Goal: Transaction & Acquisition: Purchase product/service

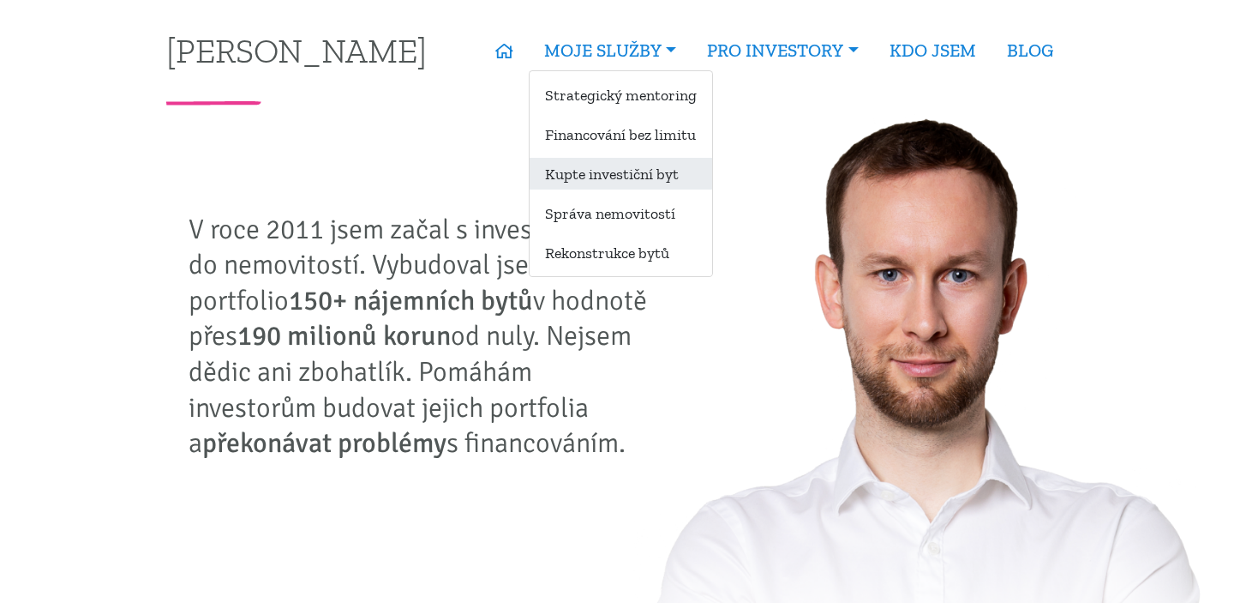
click at [581, 172] on link "Kupte investiční byt" at bounding box center [621, 174] width 183 height 32
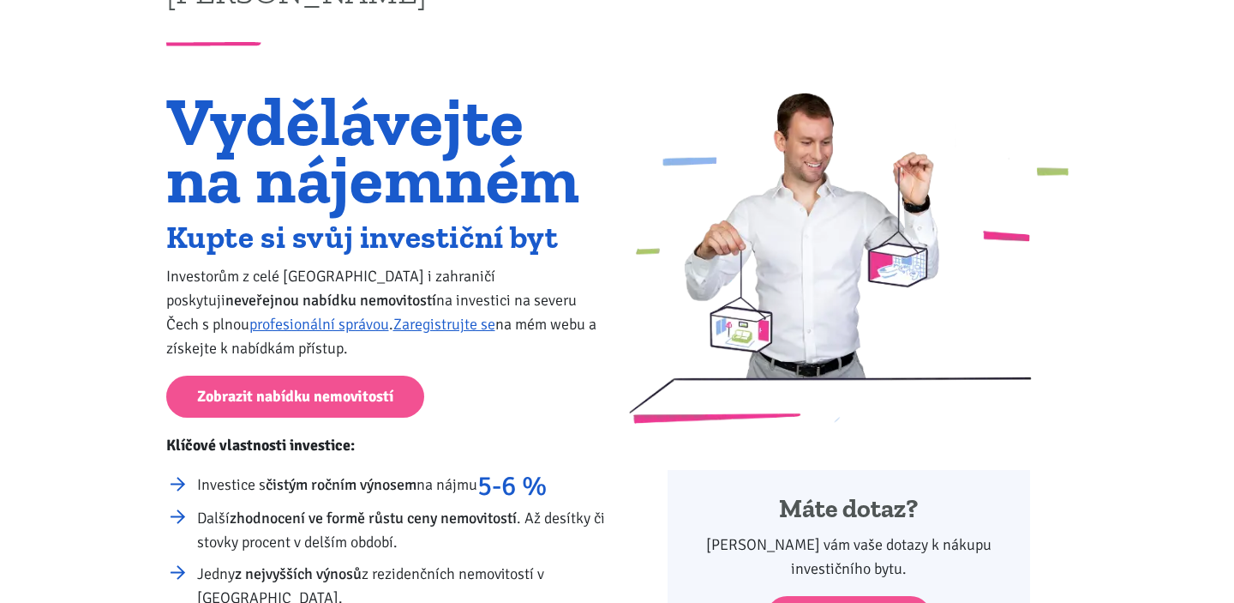
scroll to position [65, 0]
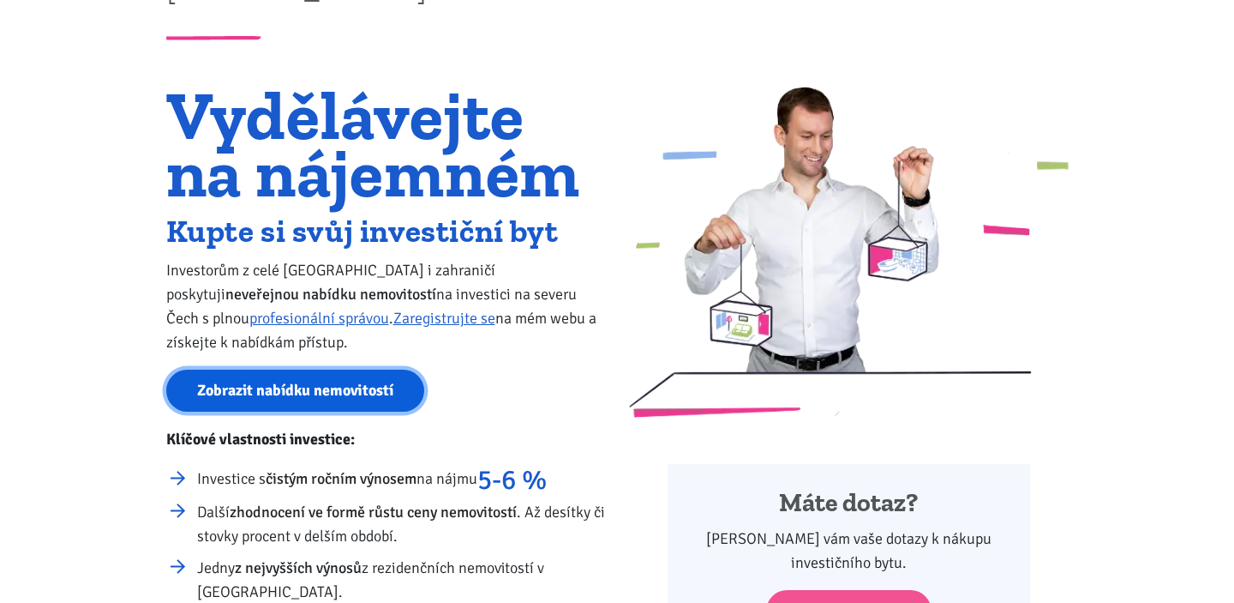
click at [291, 388] on link "Zobrazit nabídku nemovitostí" at bounding box center [295, 390] width 258 height 42
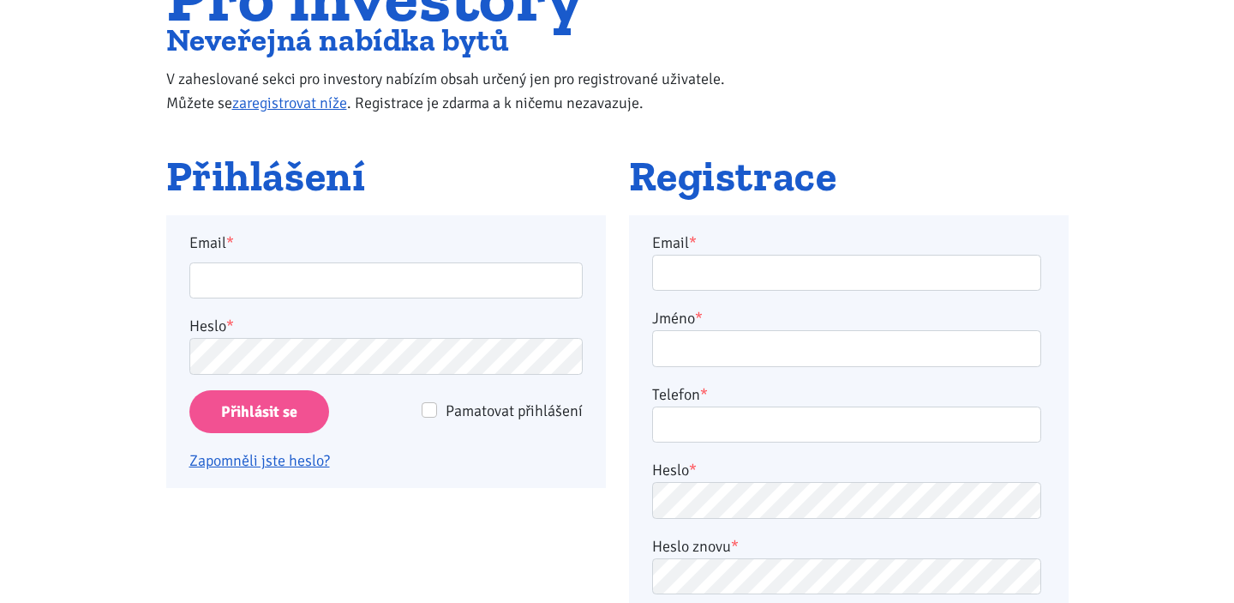
scroll to position [202, 0]
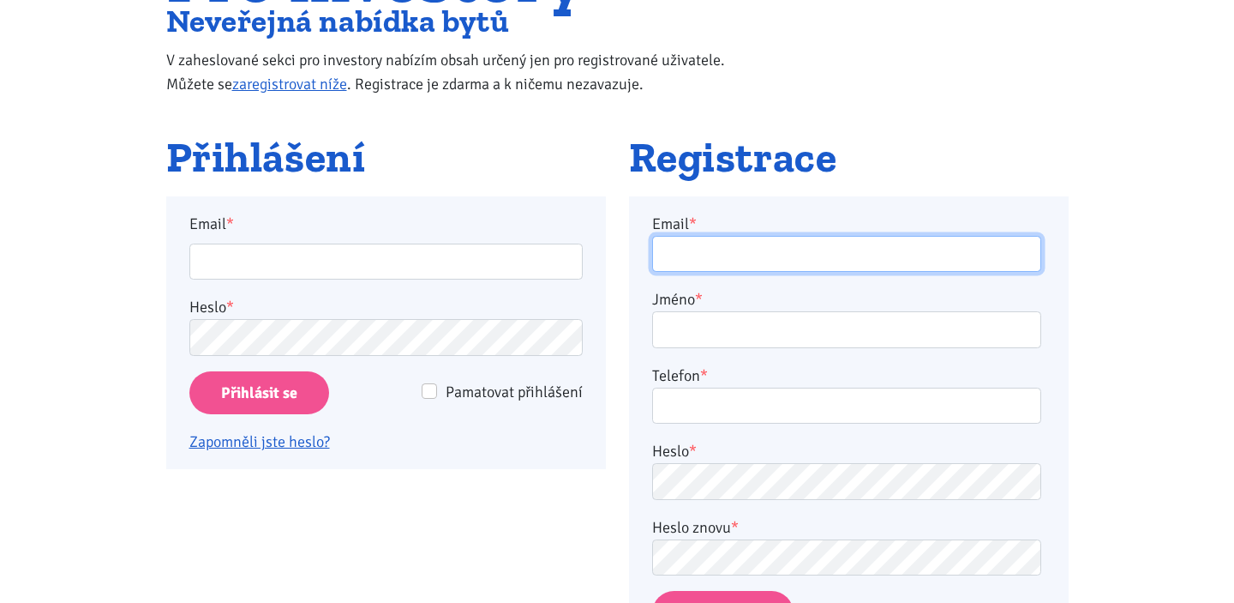
type input "michal.pustimer@gmail.com"
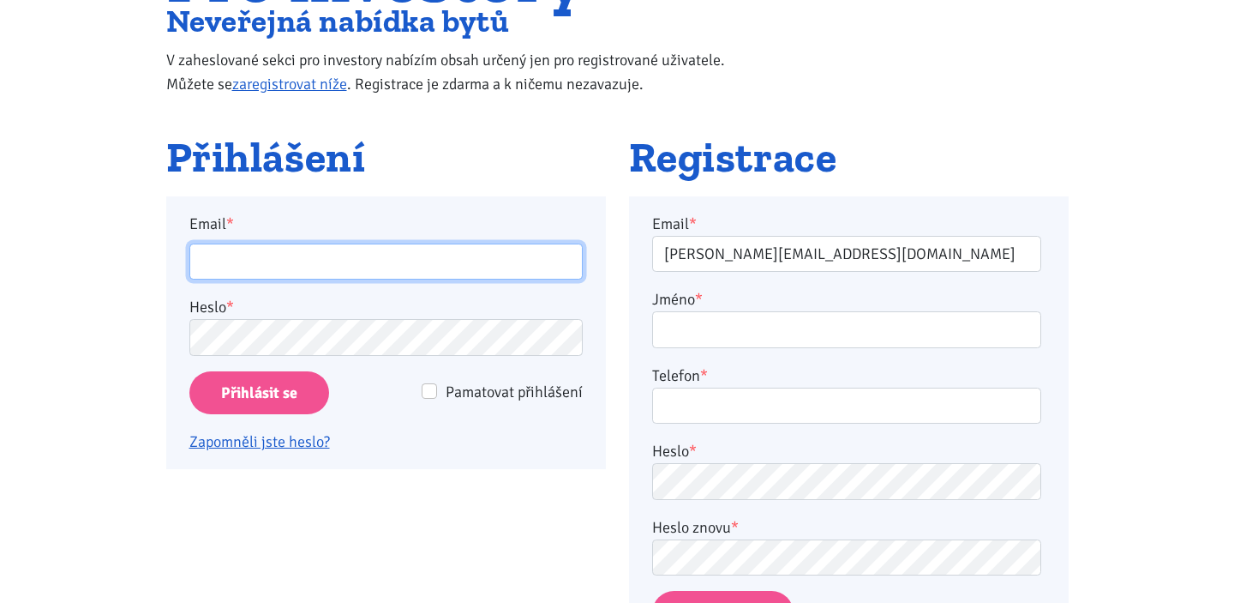
type input "michal.pustimer@gmail.com"
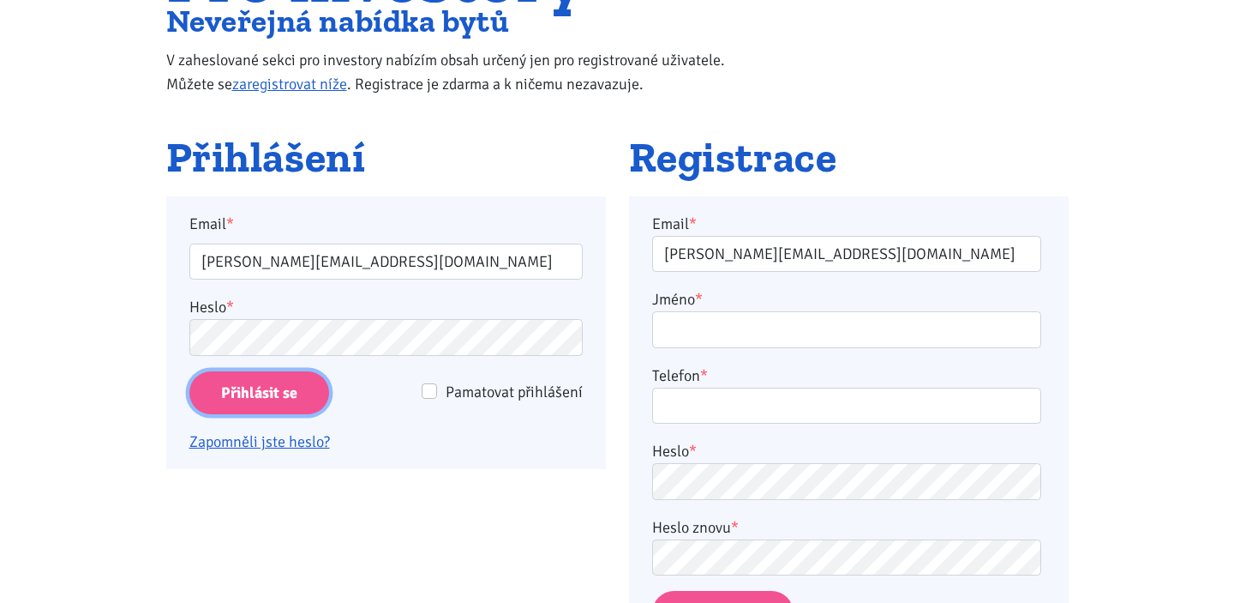
click at [252, 390] on input "Přihlásit se" at bounding box center [259, 393] width 140 height 44
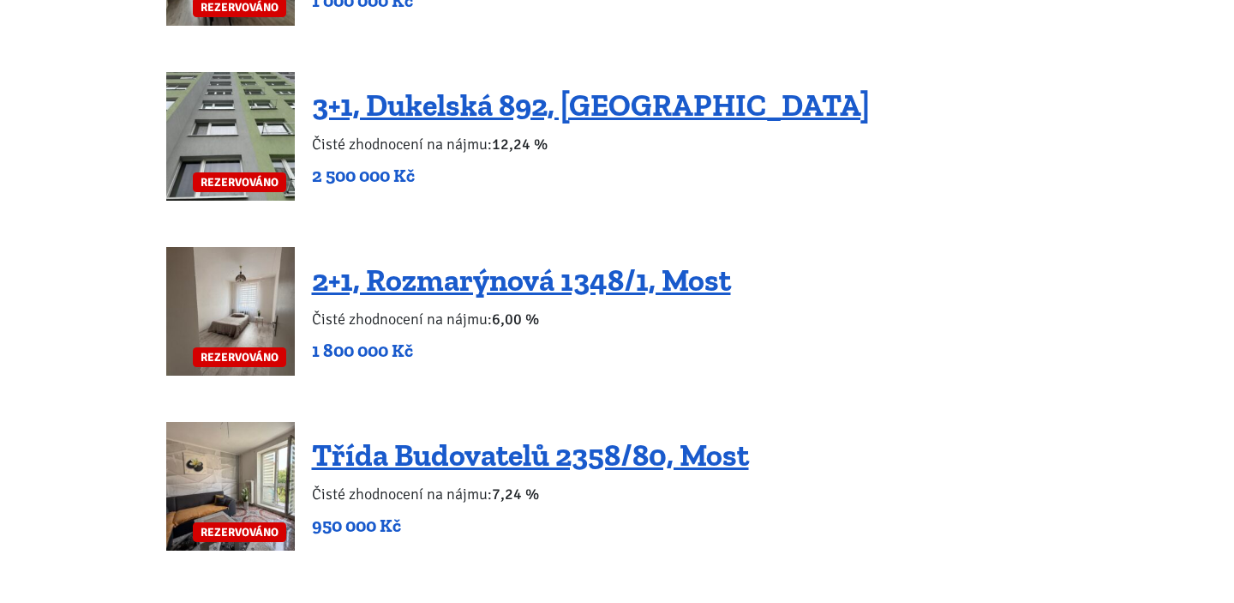
scroll to position [2891, 0]
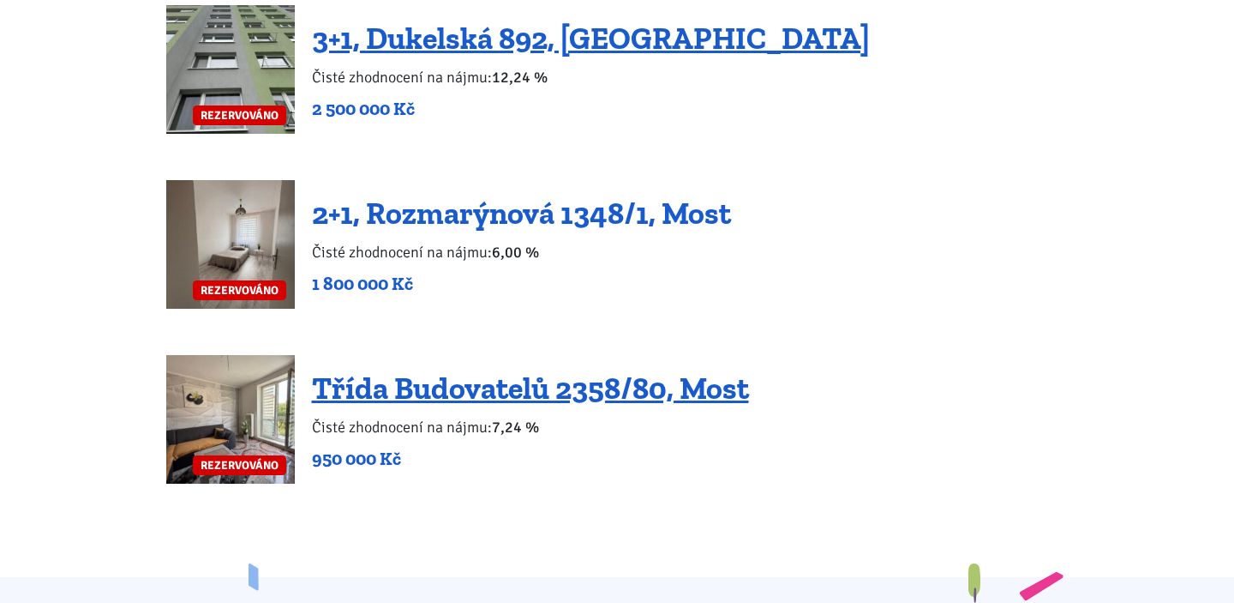
click at [413, 195] on link "2+1, Rozmarýnová 1348/1, Most" at bounding box center [521, 213] width 419 height 37
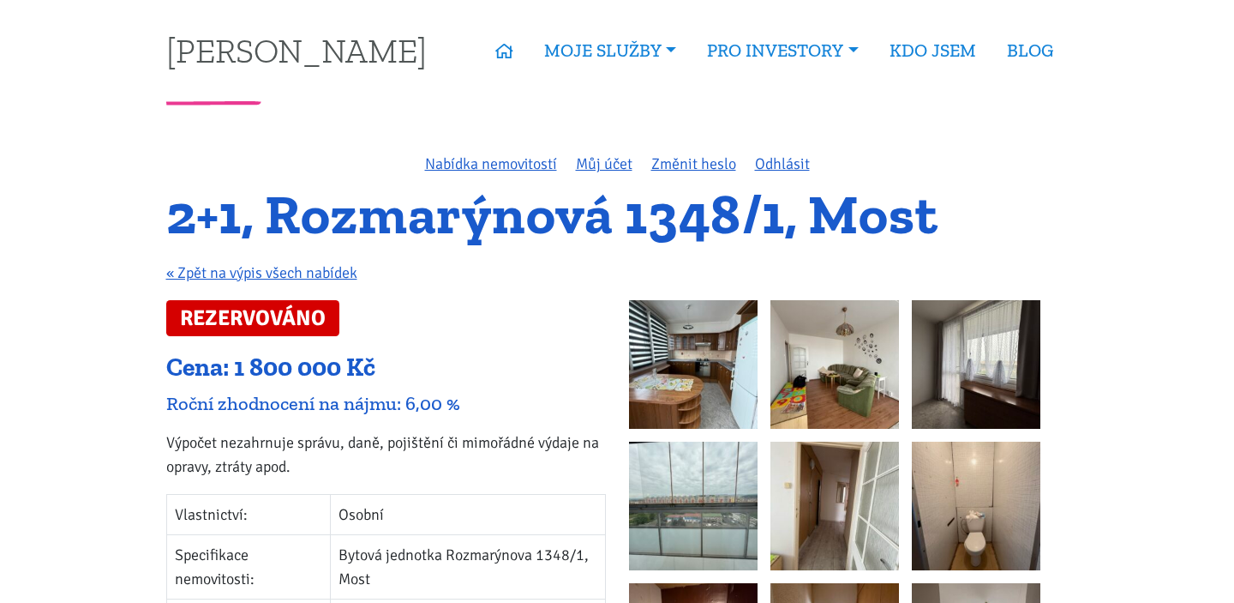
click at [688, 358] on img at bounding box center [693, 364] width 129 height 129
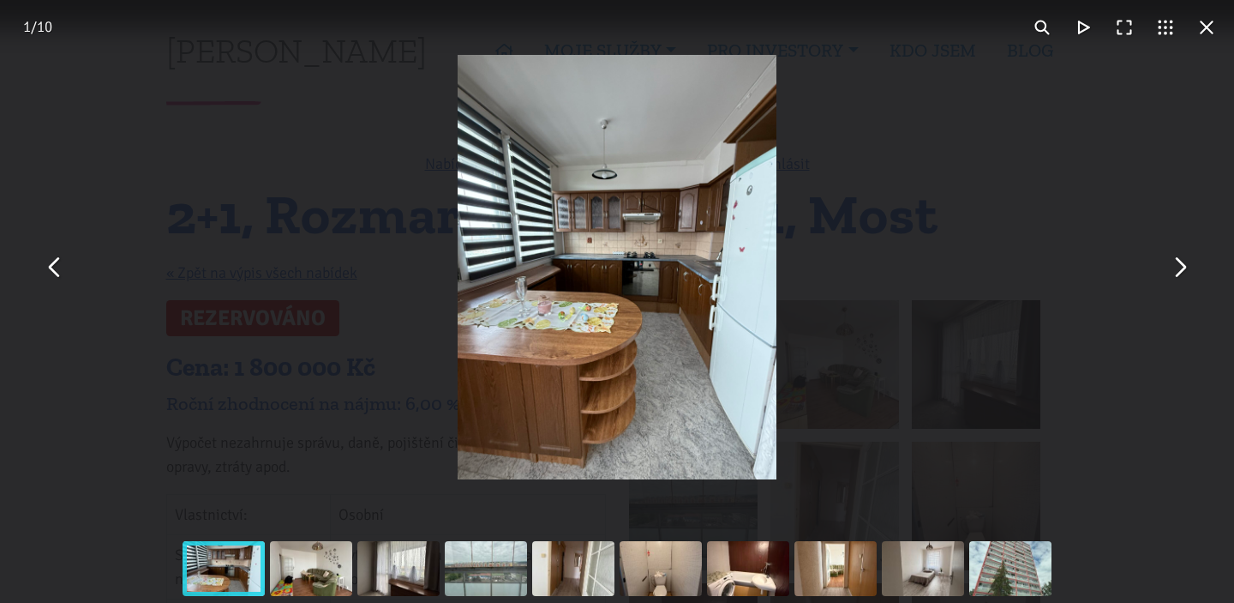
click at [1180, 266] on button "You can close this modal content with the ESC key" at bounding box center [1179, 267] width 41 height 41
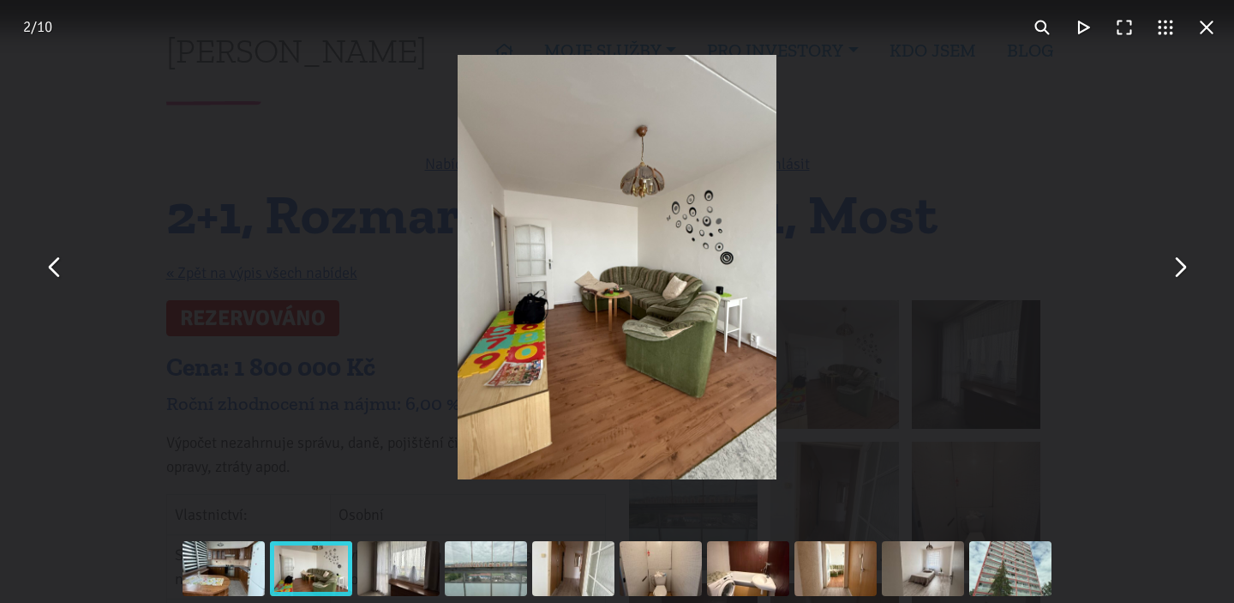
click at [1180, 266] on button "You can close this modal content with the ESC key" at bounding box center [1179, 267] width 41 height 41
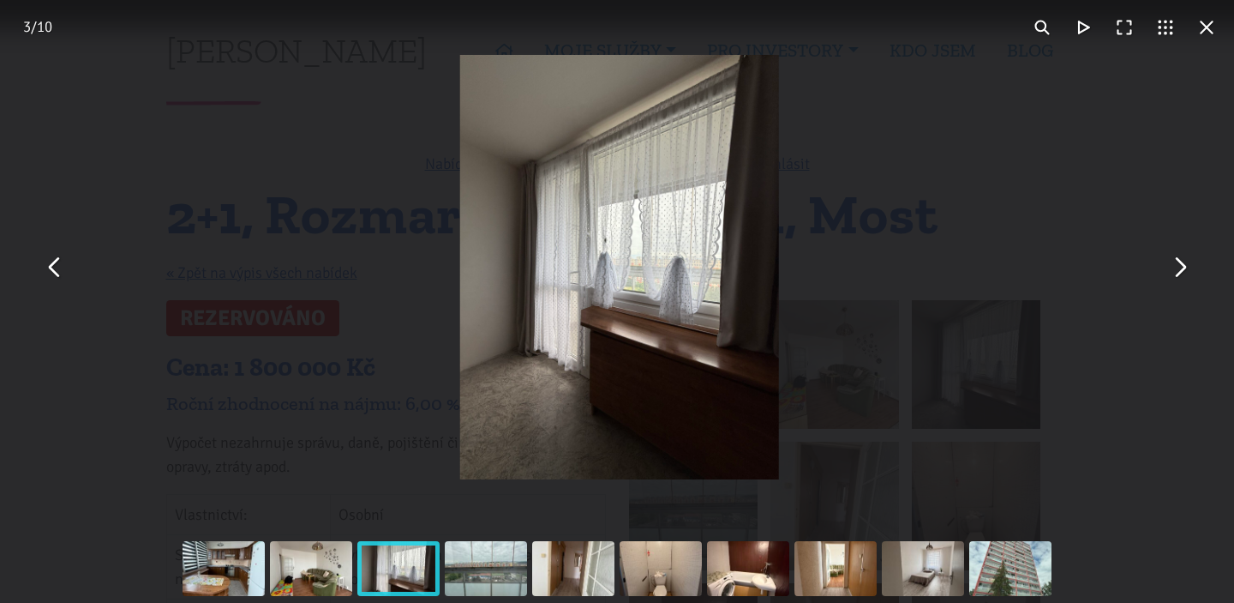
click at [1180, 266] on button "You can close this modal content with the ESC key" at bounding box center [1179, 267] width 41 height 41
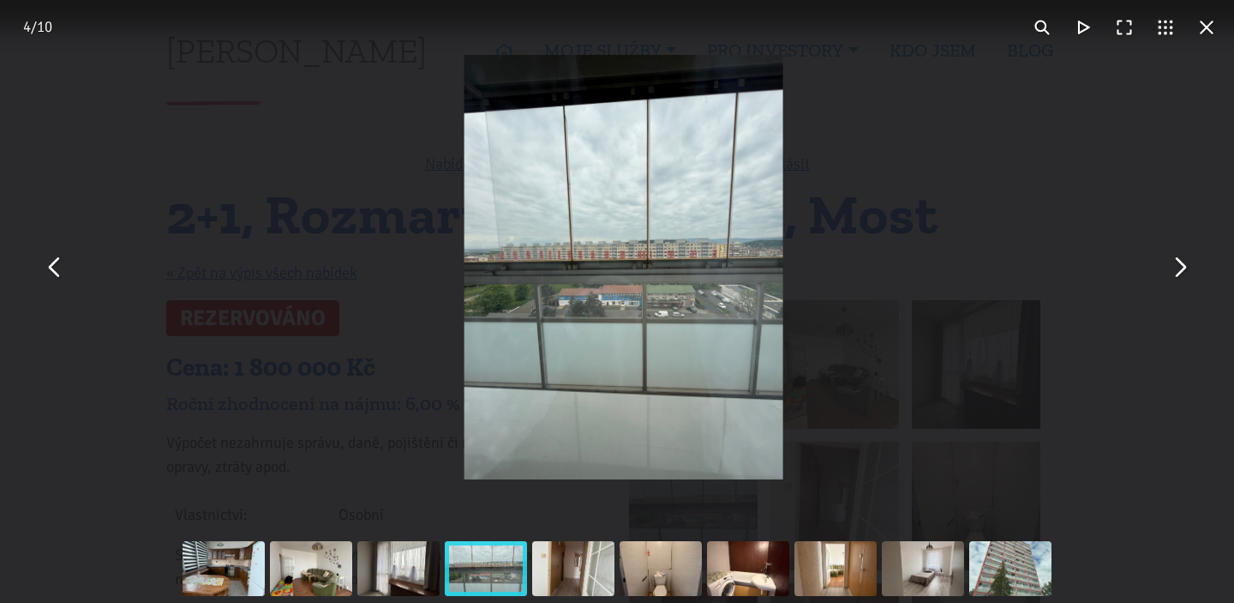
click at [1180, 266] on button "You can close this modal content with the ESC key" at bounding box center [1179, 267] width 41 height 41
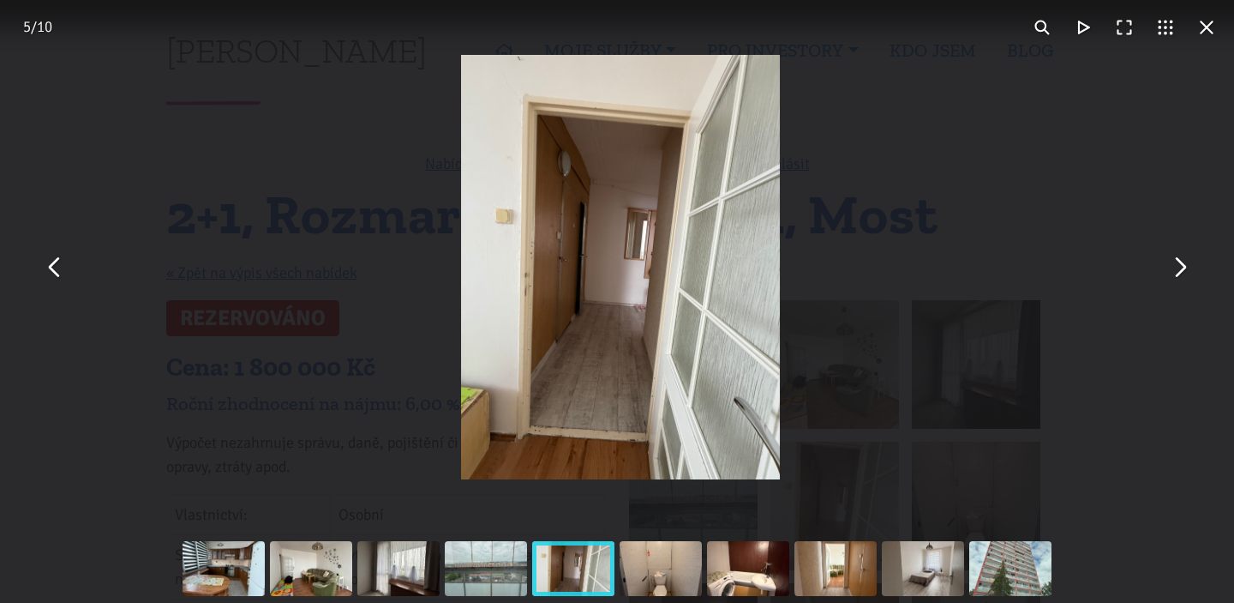
click at [1180, 266] on button "You can close this modal content with the ESC key" at bounding box center [1179, 267] width 41 height 41
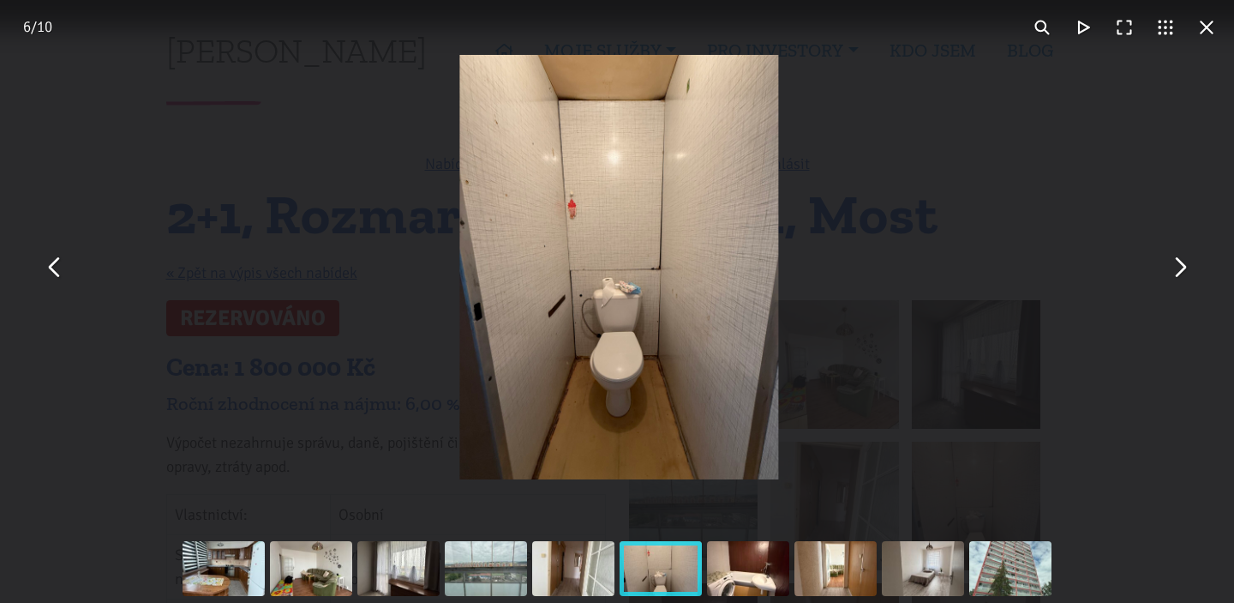
click at [1180, 266] on button "You can close this modal content with the ESC key" at bounding box center [1179, 267] width 41 height 41
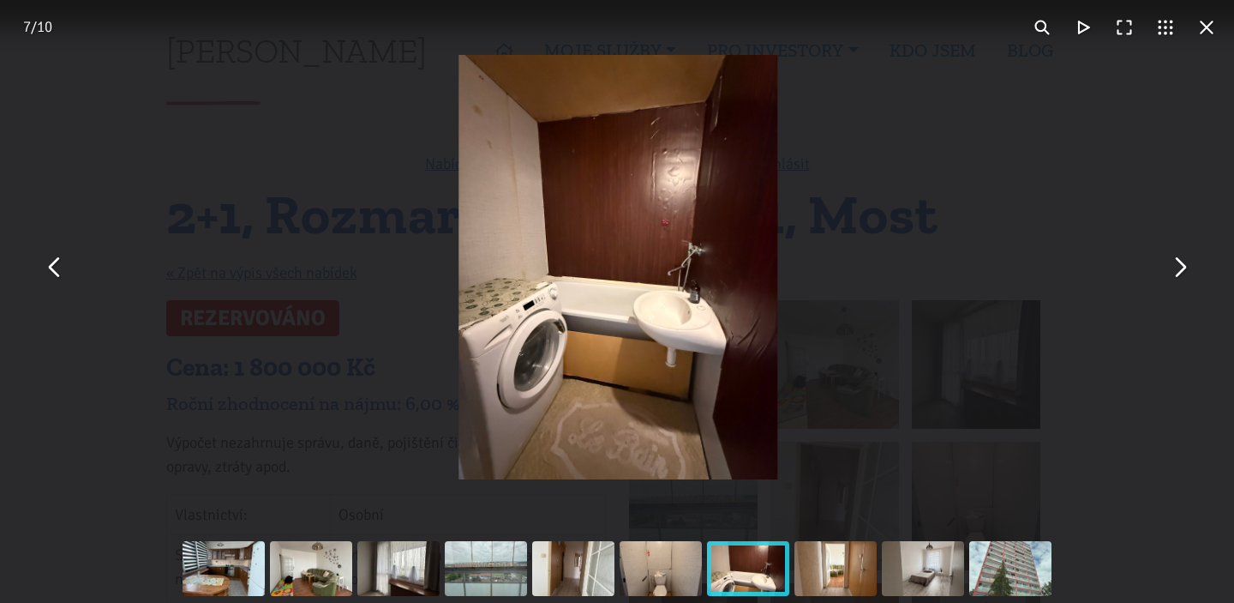
click at [1180, 266] on button "You can close this modal content with the ESC key" at bounding box center [1179, 267] width 41 height 41
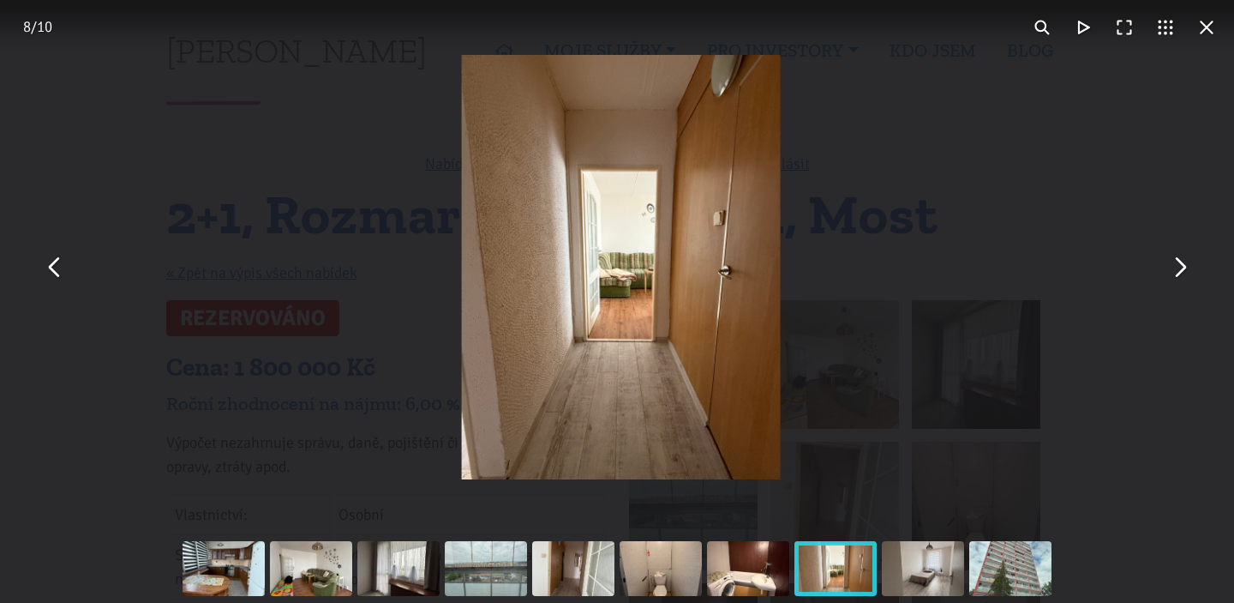
click at [1180, 266] on button "You can close this modal content with the ESC key" at bounding box center [1179, 267] width 41 height 41
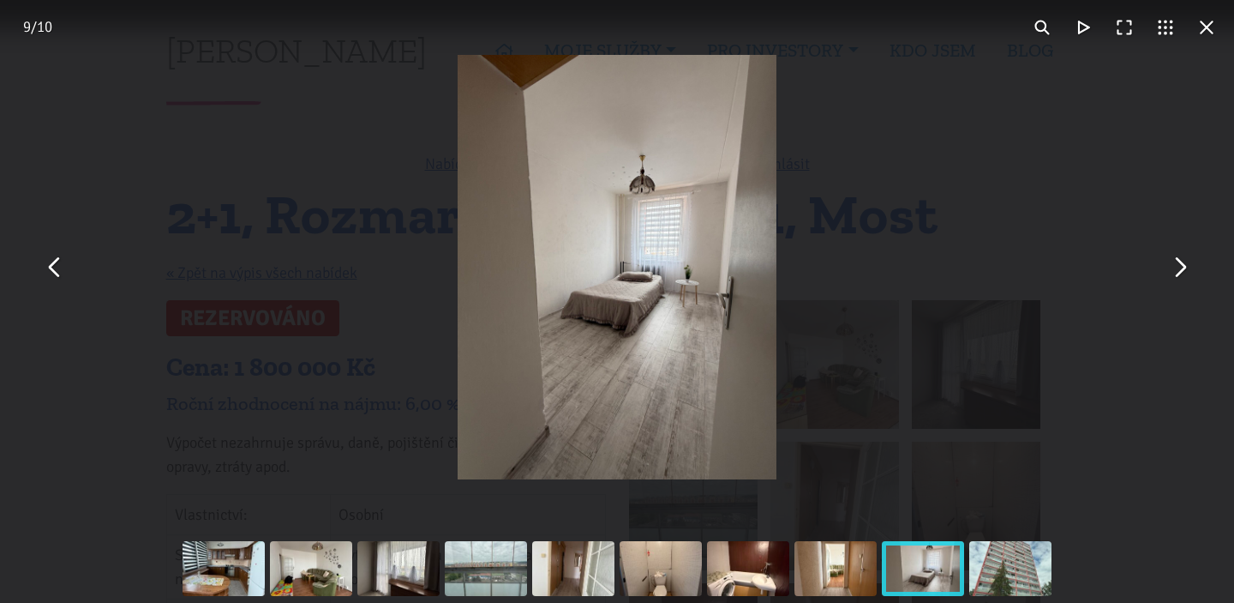
click at [1203, 26] on button "You can close this modal content with the ESC key" at bounding box center [1206, 27] width 41 height 41
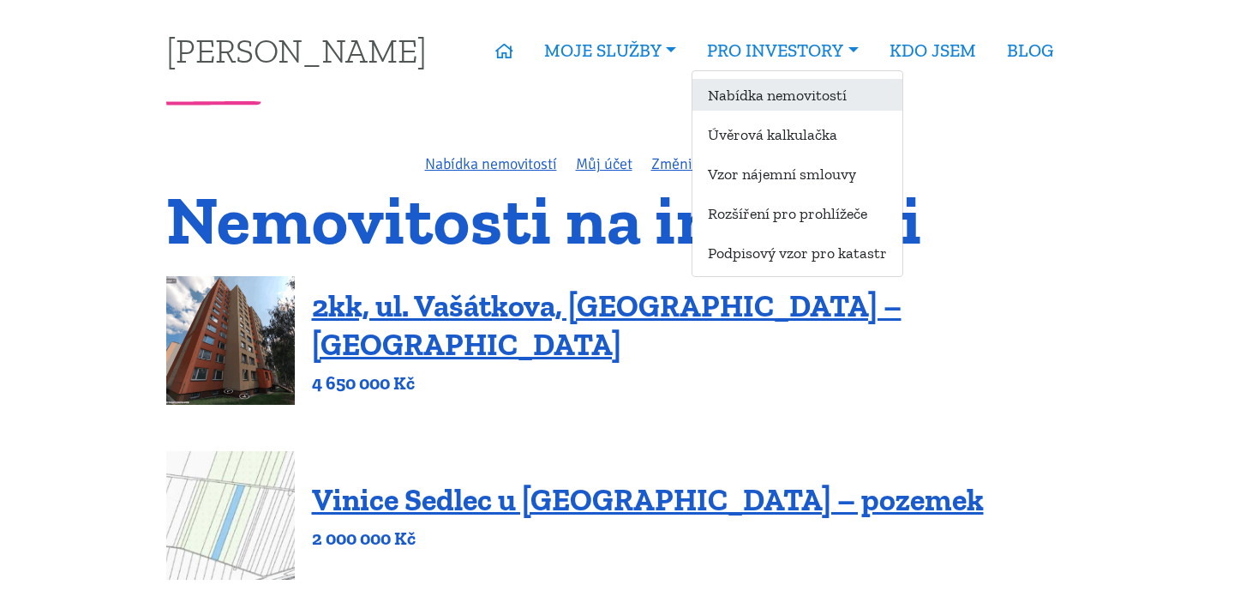
click at [776, 99] on link "Nabídka nemovitostí" at bounding box center [798, 95] width 210 height 32
